Goal: Information Seeking & Learning: Stay updated

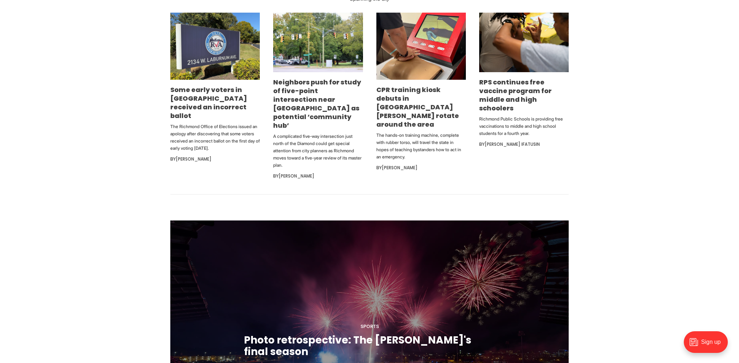
scroll to position [479, 0]
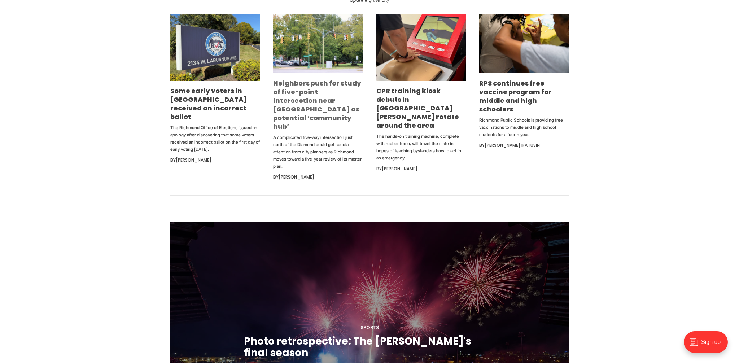
click at [315, 107] on link "Neighbors push for study of five-point intersection near [GEOGRAPHIC_DATA] as p…" at bounding box center [317, 105] width 88 height 52
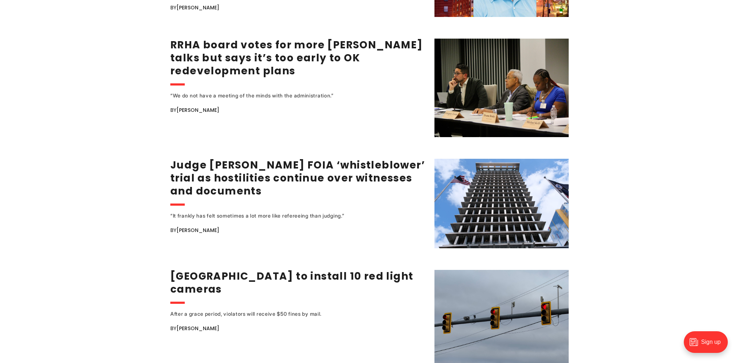
scroll to position [1074, 0]
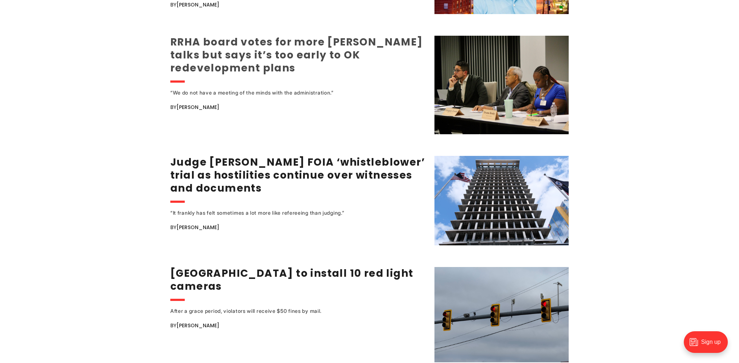
click at [196, 35] on link "RRHA board votes for more Gilpin talks but says it’s too early to OK redevelopm…" at bounding box center [296, 55] width 252 height 40
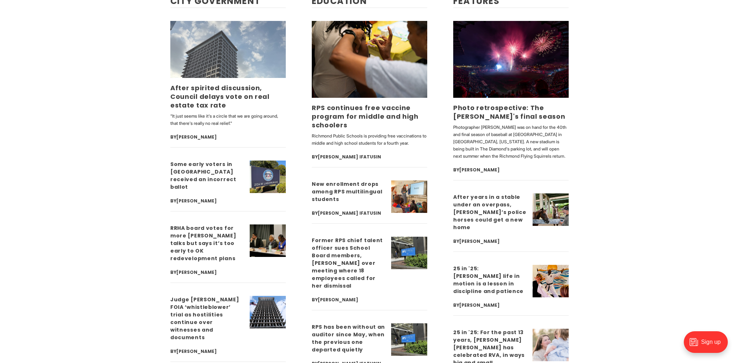
scroll to position [1835, 0]
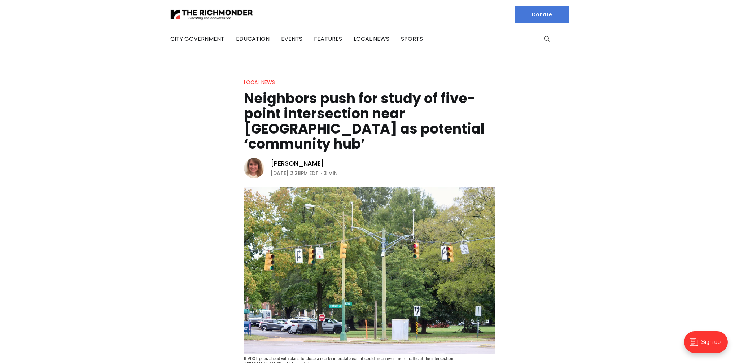
scroll to position [4, 0]
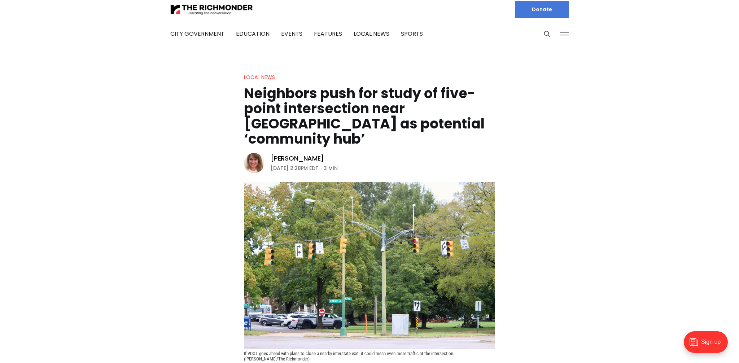
click at [373, 285] on img at bounding box center [369, 265] width 251 height 167
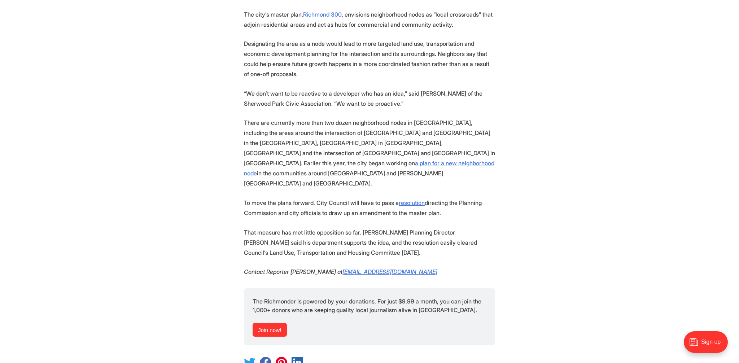
scroll to position [1038, 0]
